Goal: Navigation & Orientation: Find specific page/section

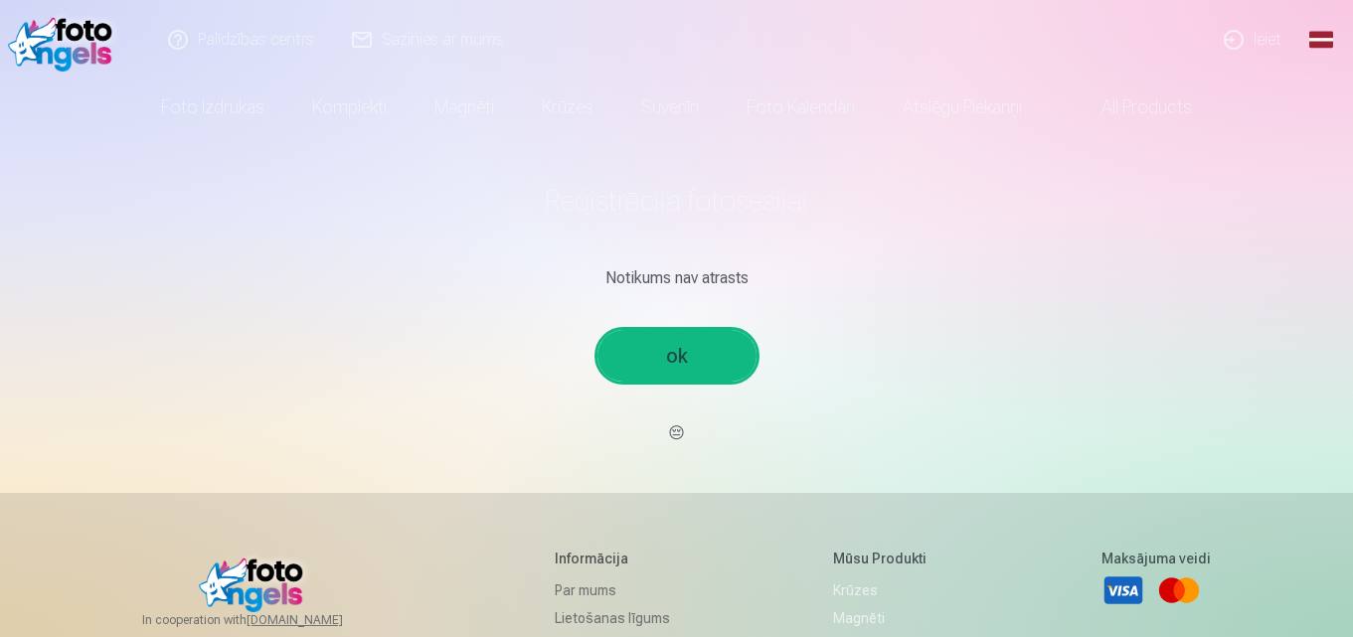
click at [683, 356] on link "ok" at bounding box center [677, 356] width 159 height 52
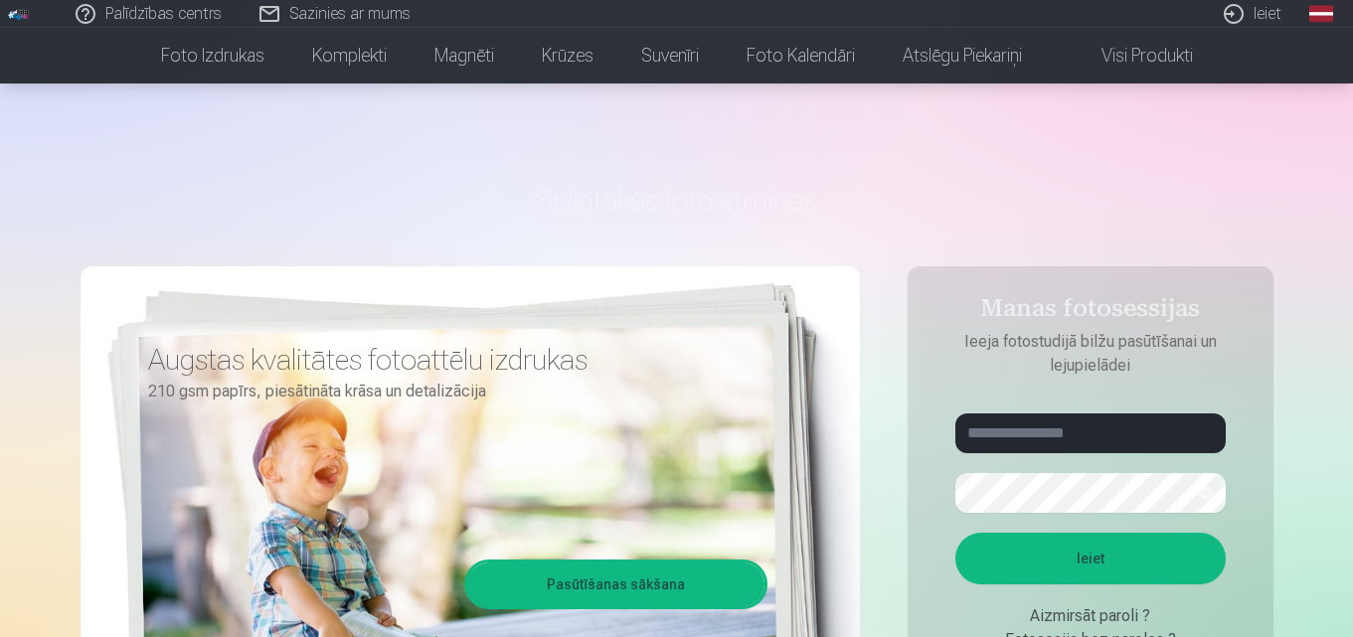
scroll to position [199, 0]
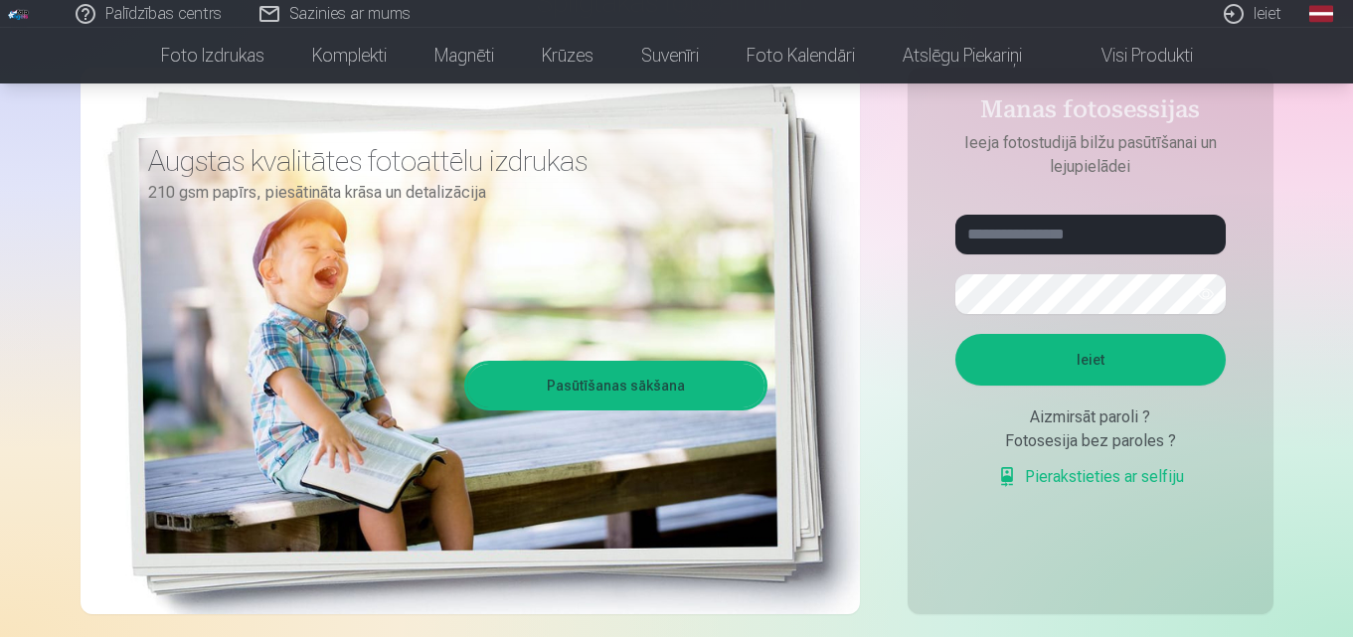
click at [647, 390] on link "Pasūtīšanas sākšana" at bounding box center [615, 386] width 297 height 44
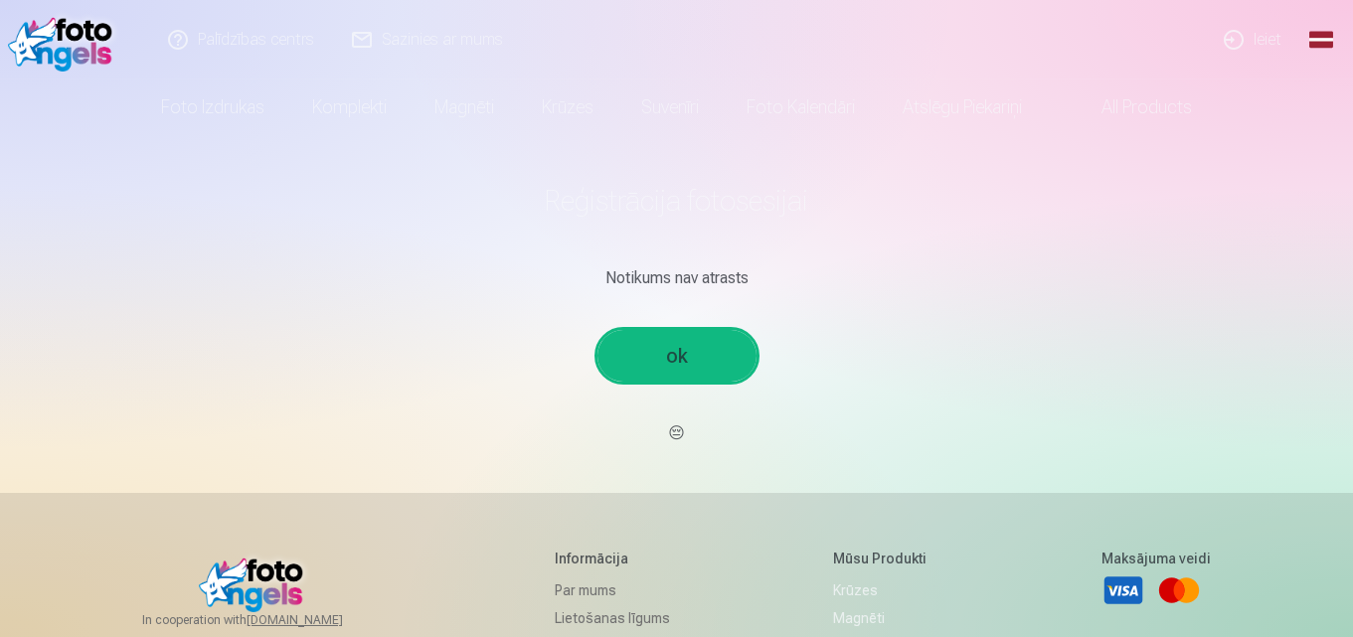
click at [681, 361] on link "ok" at bounding box center [677, 356] width 159 height 52
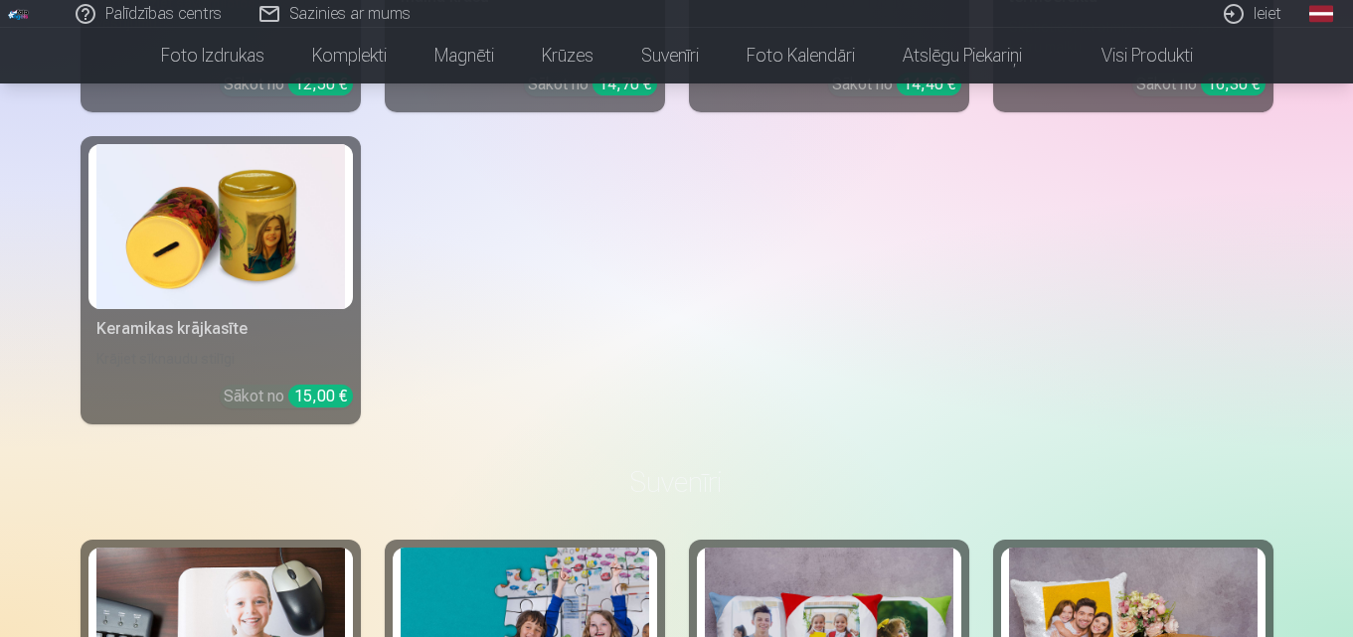
scroll to position [3281, 0]
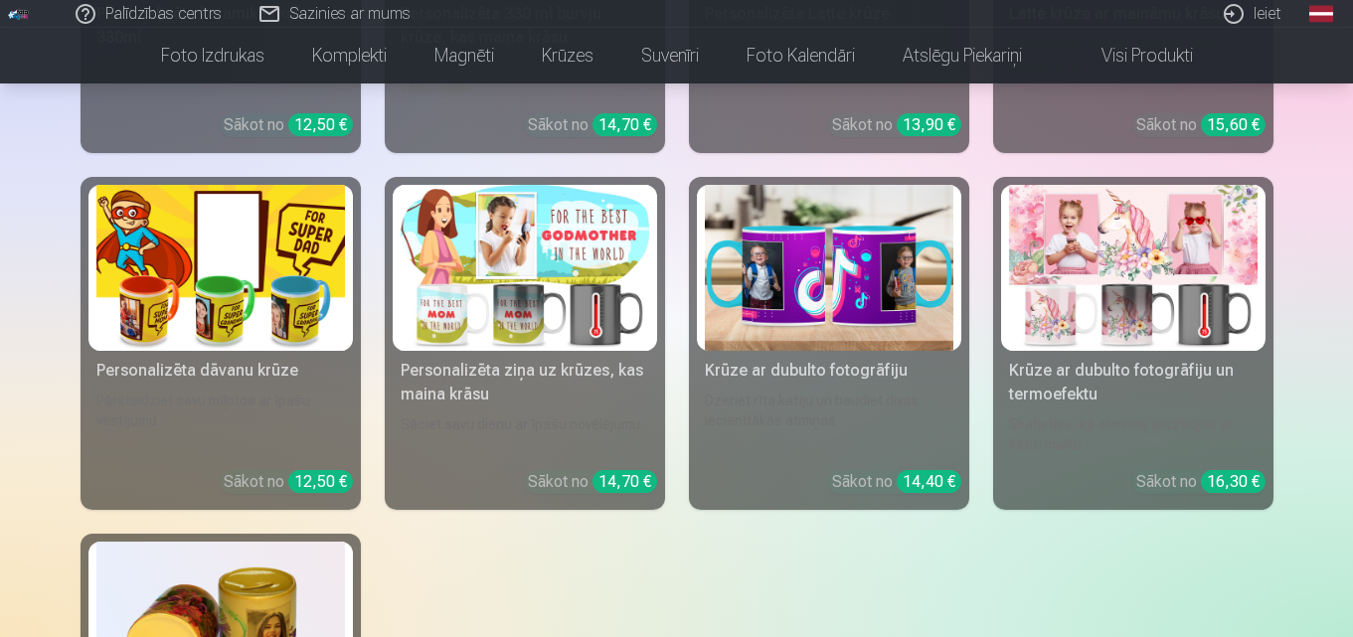
click at [180, 12] on link "Palīdzības centrs" at bounding box center [150, 14] width 184 height 28
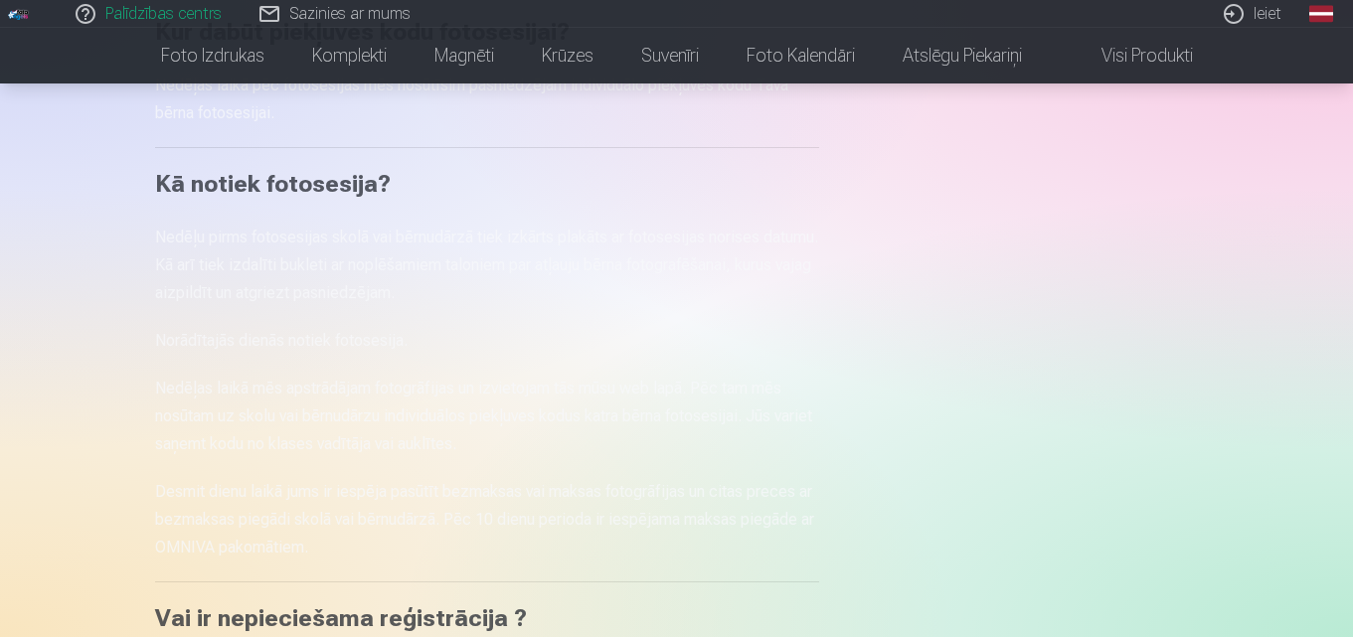
scroll to position [99, 0]
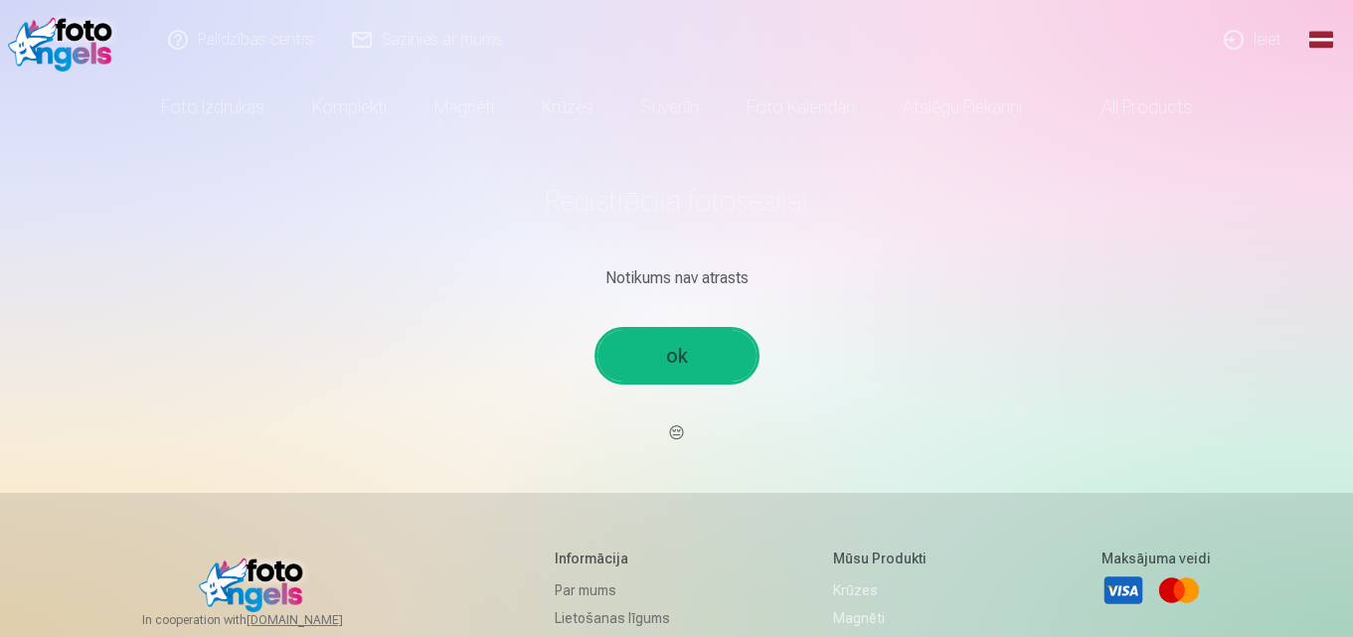
click at [1241, 49] on link "Ieiet" at bounding box center [1253, 40] width 95 height 80
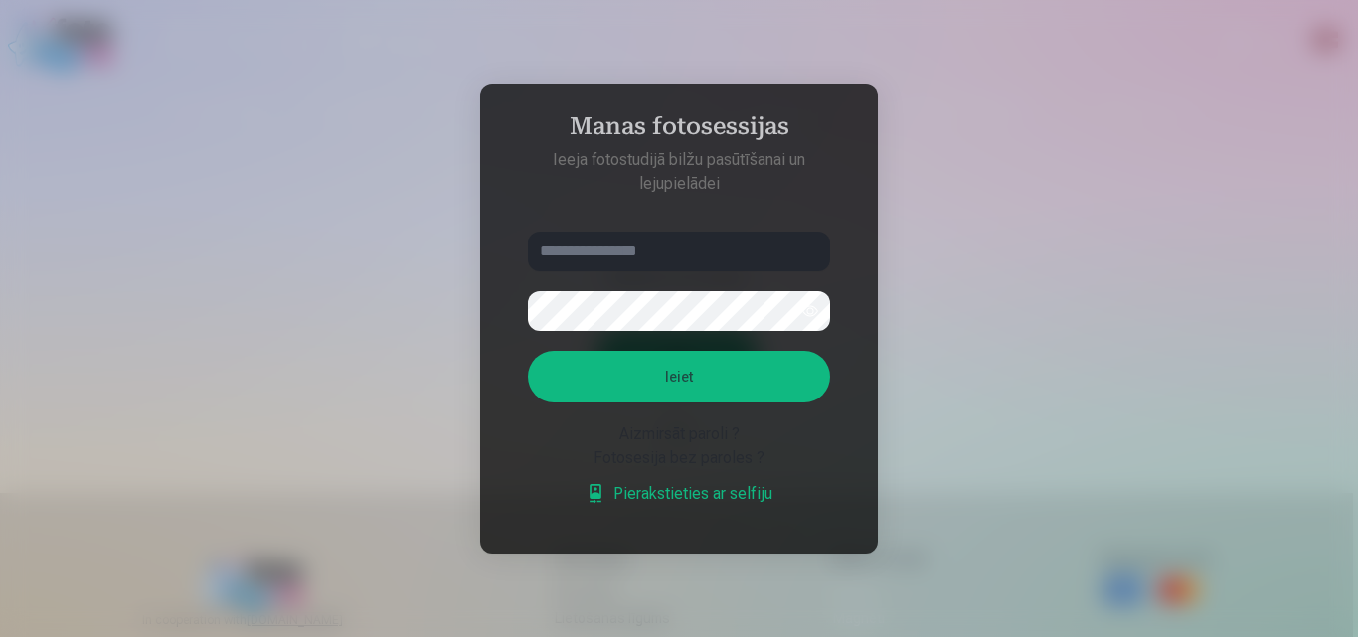
click at [685, 258] on input "text" at bounding box center [679, 252] width 302 height 40
drag, startPoint x: 986, startPoint y: 277, endPoint x: 1073, endPoint y: 135, distance: 166.4
click at [989, 275] on div at bounding box center [679, 318] width 1358 height 637
